Goal: Find specific page/section: Find specific page/section

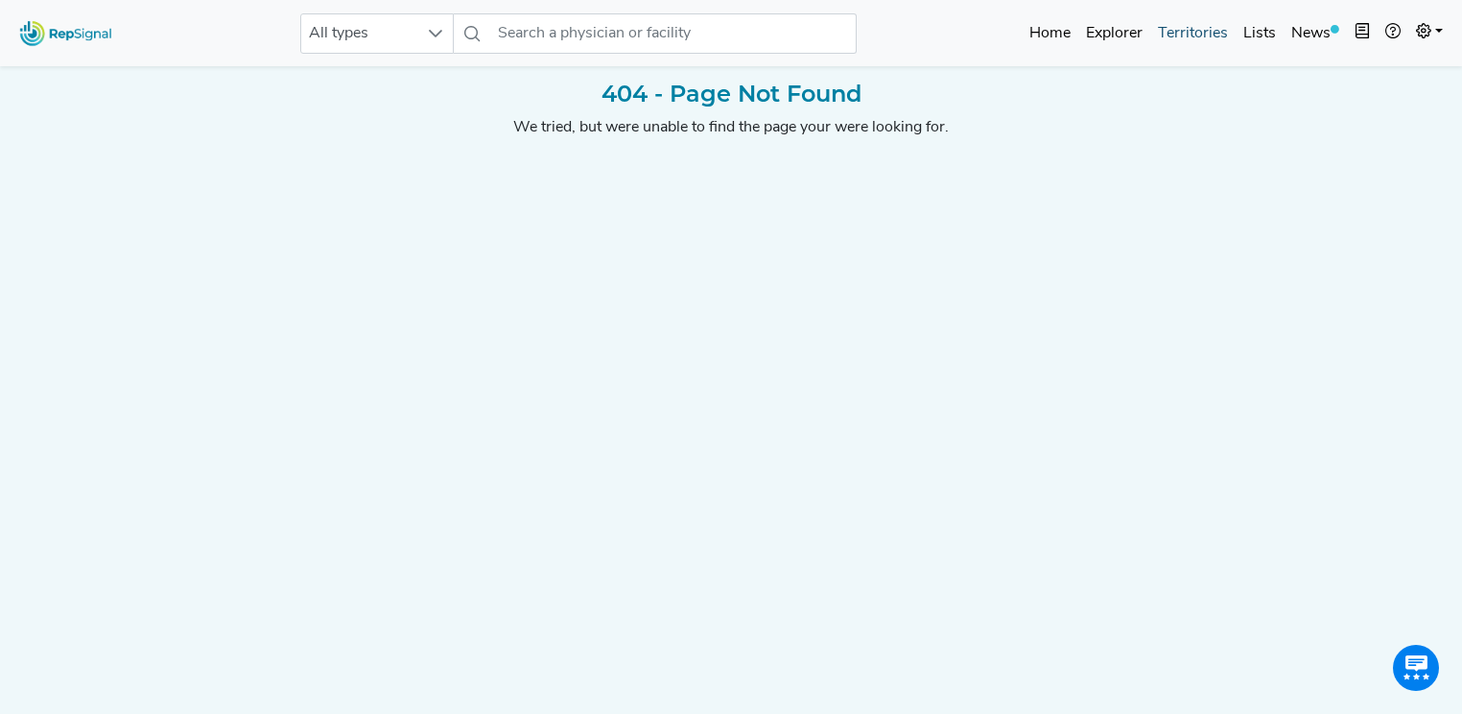
click at [1198, 32] on link "Territories" at bounding box center [1192, 33] width 85 height 38
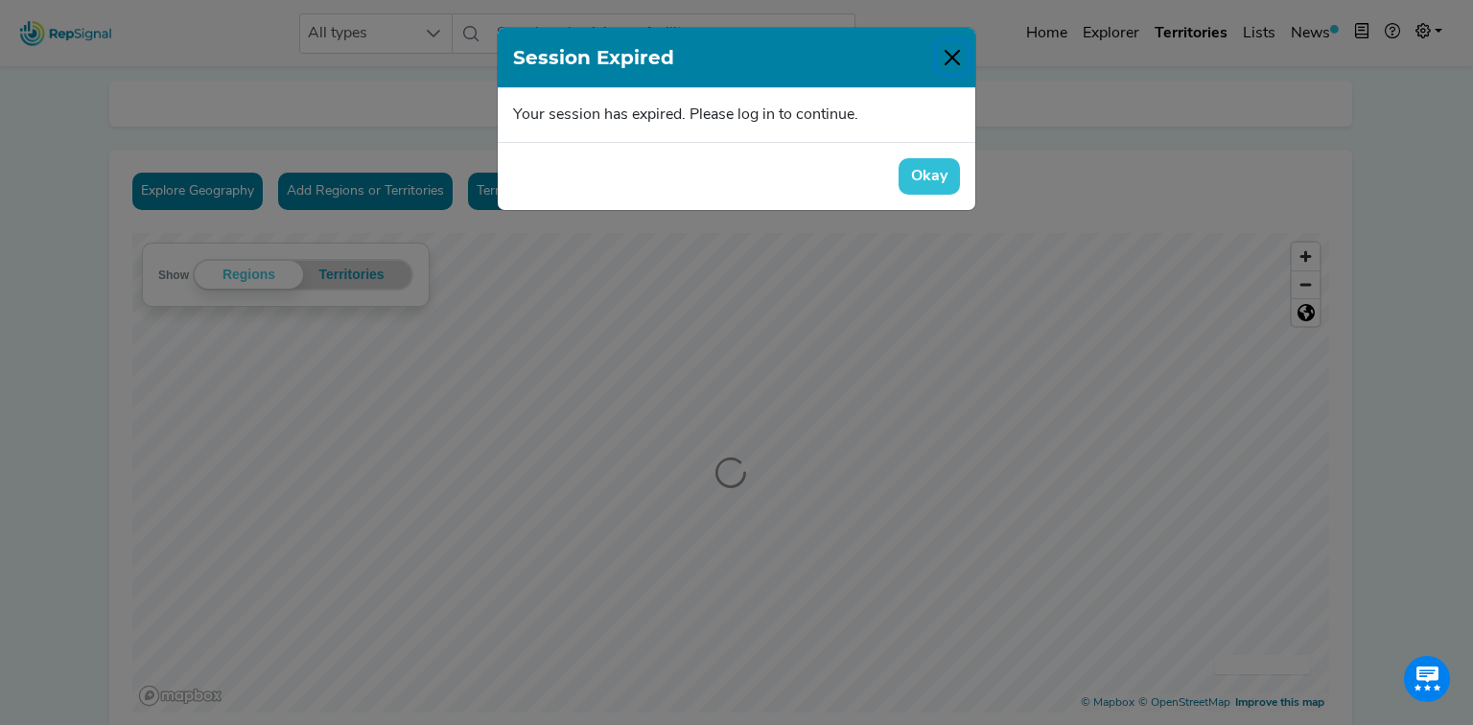
click at [954, 58] on button "Close" at bounding box center [952, 57] width 31 height 31
